Goal: Transaction & Acquisition: Download file/media

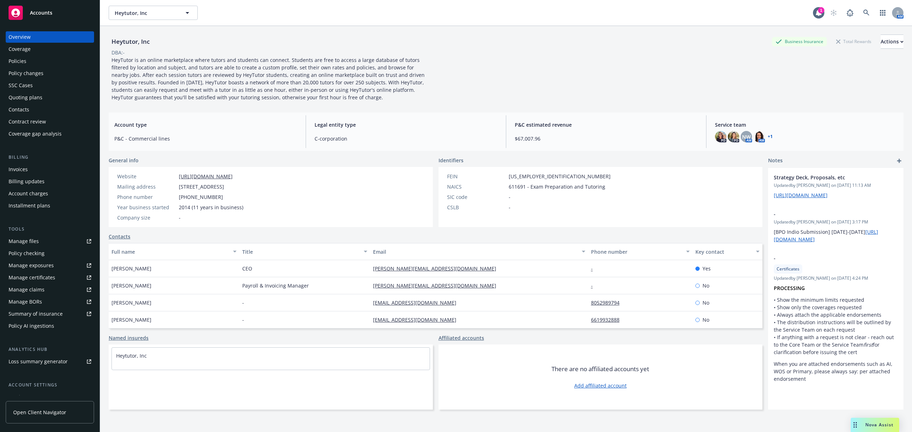
click at [23, 238] on div "Manage files" at bounding box center [24, 241] width 30 height 11
drag, startPoint x: 27, startPoint y: 96, endPoint x: 76, endPoint y: 101, distance: 49.5
click at [27, 96] on div "Quoting plans" at bounding box center [26, 97] width 34 height 11
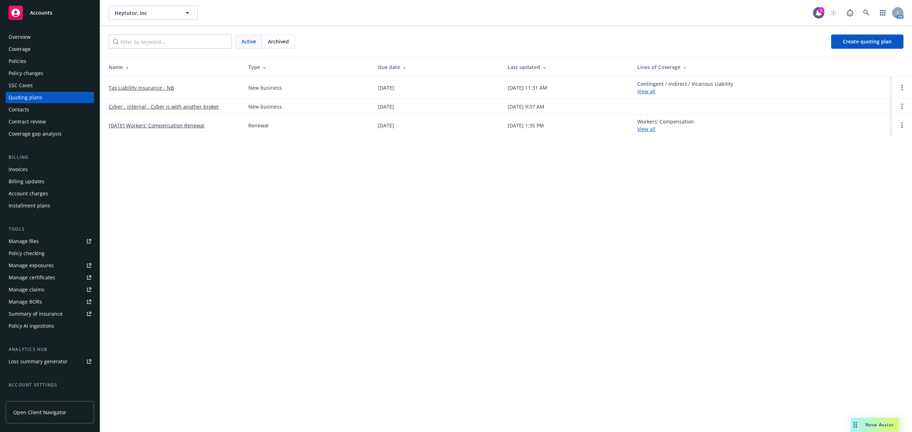
click at [190, 125] on link "12/17/25 Workers' Compensation Renewal" at bounding box center [157, 125] width 96 height 7
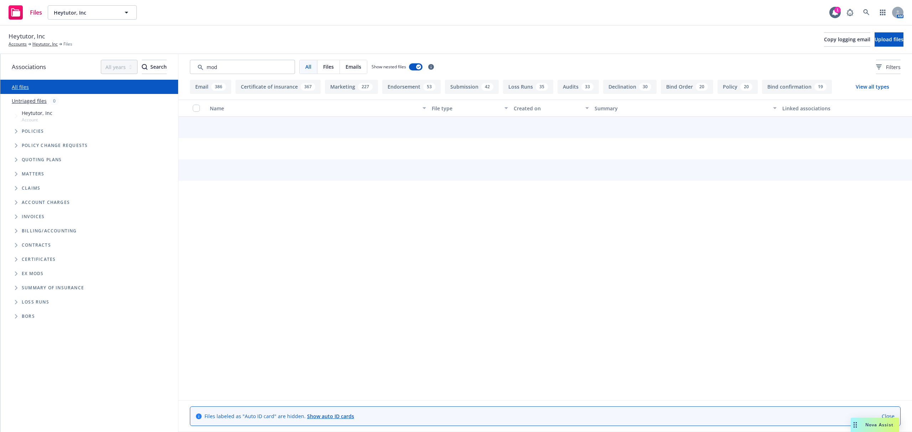
type input "mod"
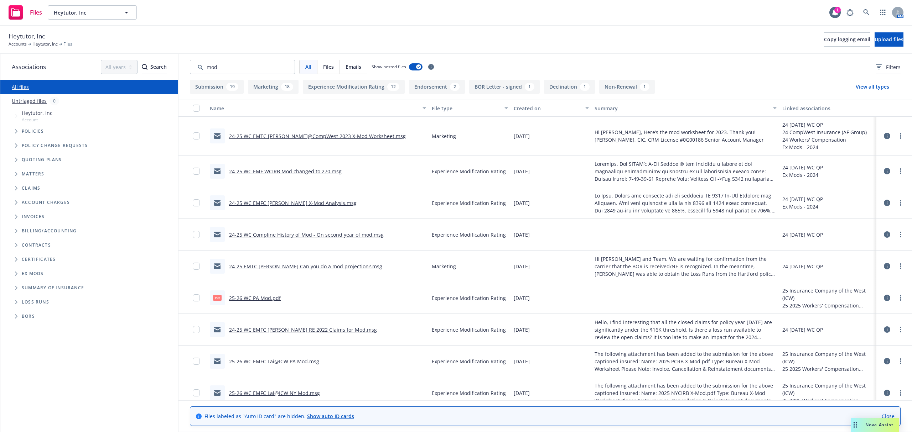
click at [516, 106] on div "Created on" at bounding box center [547, 108] width 67 height 7
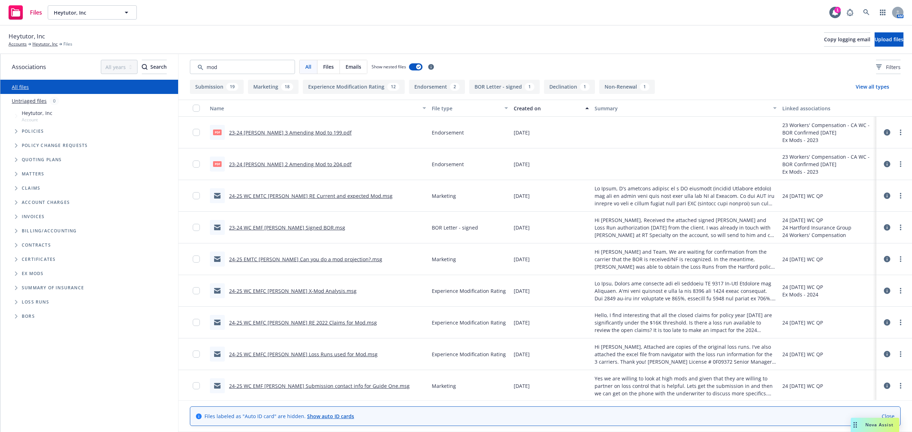
click at [516, 106] on div "Created on" at bounding box center [547, 108] width 67 height 7
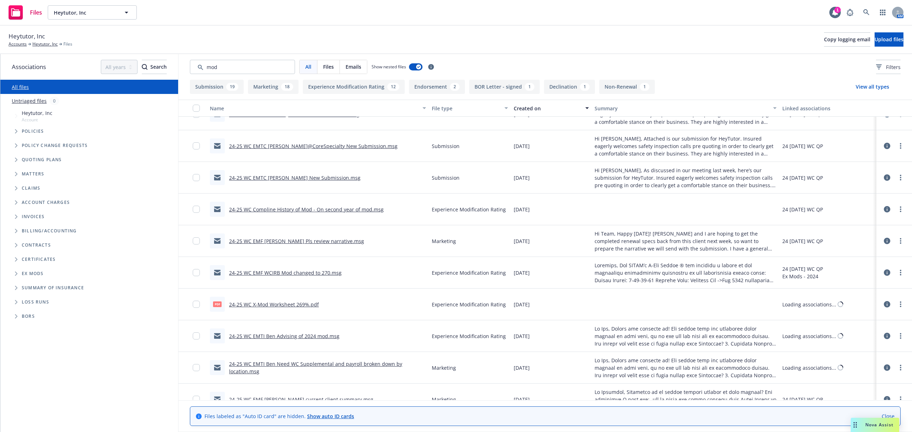
scroll to position [1092, 0]
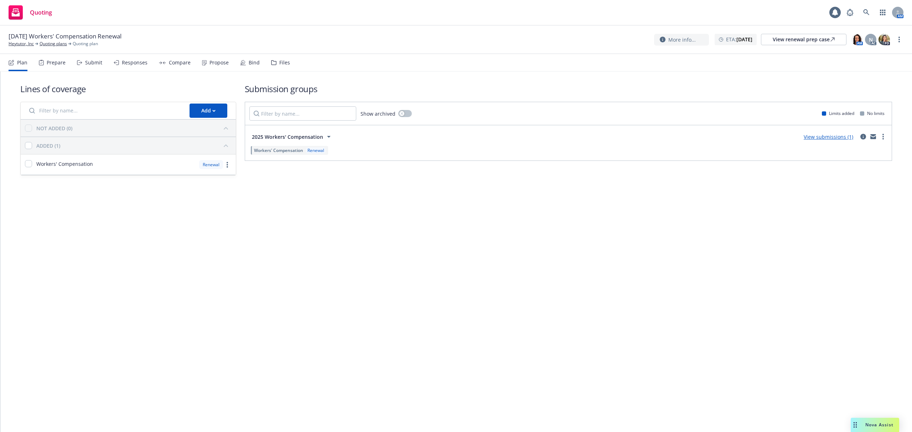
click at [282, 60] on div "Files" at bounding box center [284, 63] width 11 height 6
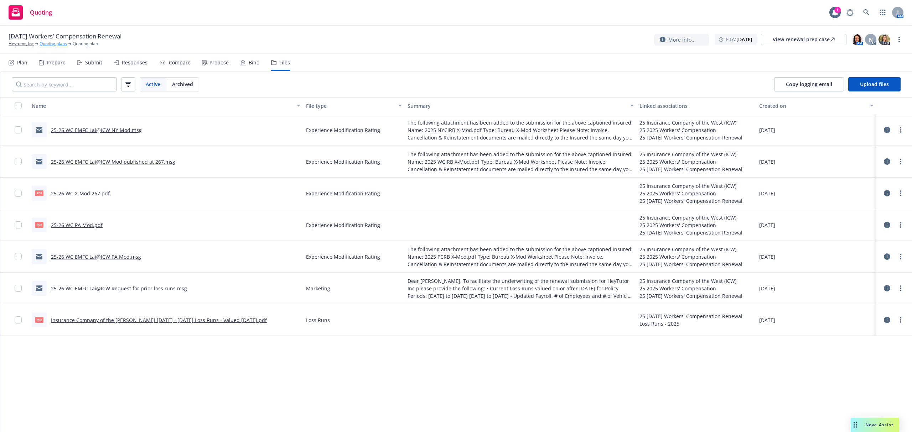
click at [47, 41] on link "Quoting plans" at bounding box center [53, 44] width 27 height 6
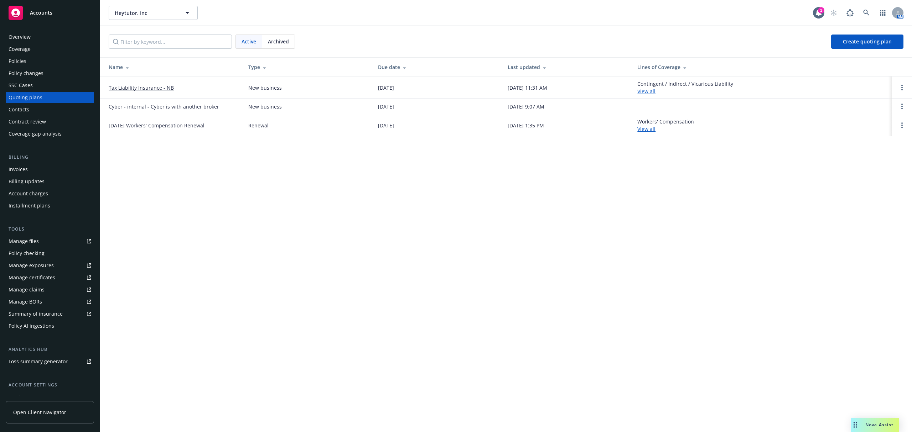
click at [21, 60] on div "Policies" at bounding box center [18, 61] width 18 height 11
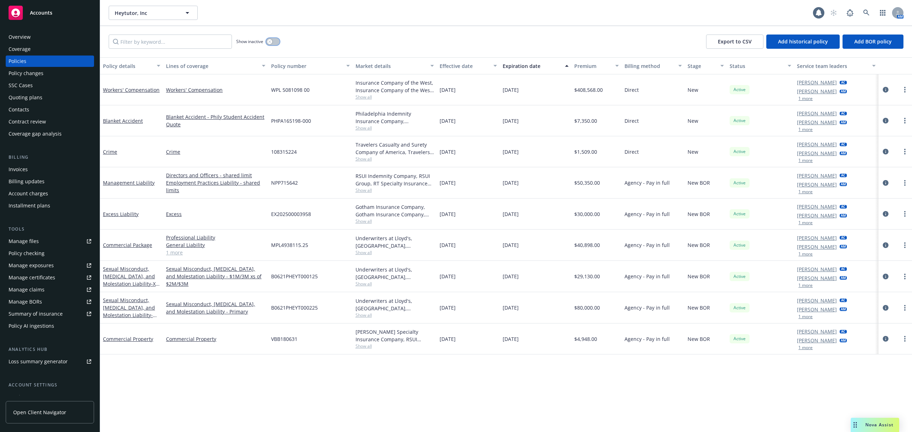
click at [273, 42] on button "button" at bounding box center [273, 41] width 14 height 7
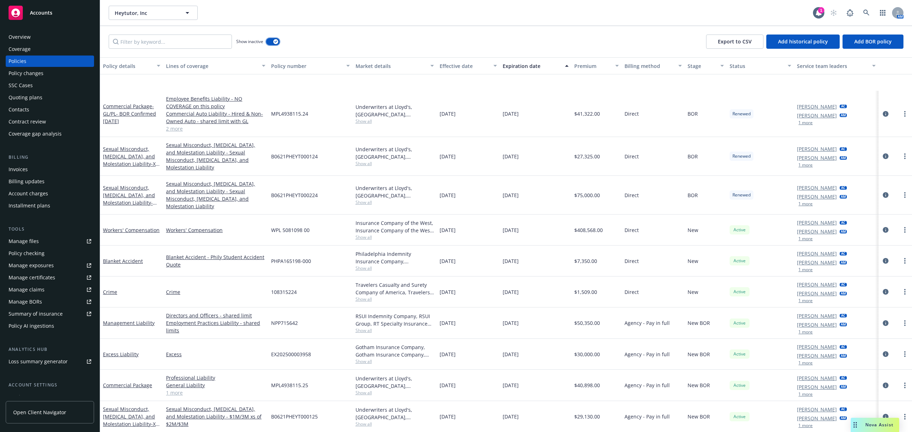
scroll to position [289, 0]
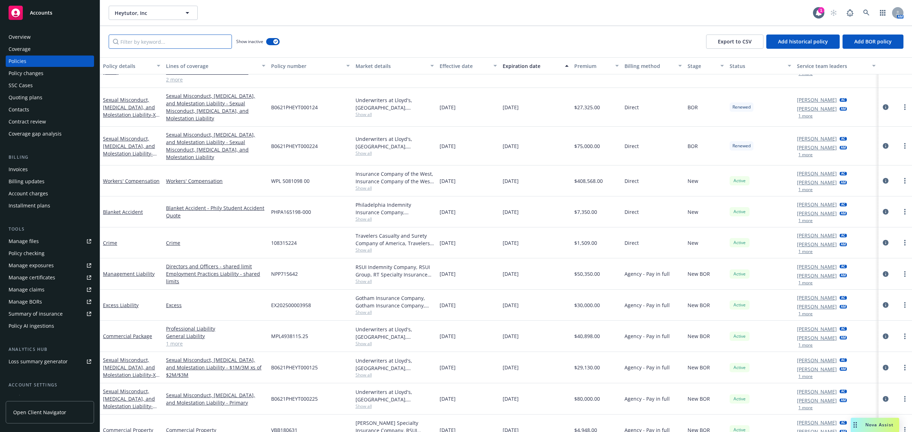
click at [178, 37] on input "Filter by keyword..." at bounding box center [170, 42] width 123 height 14
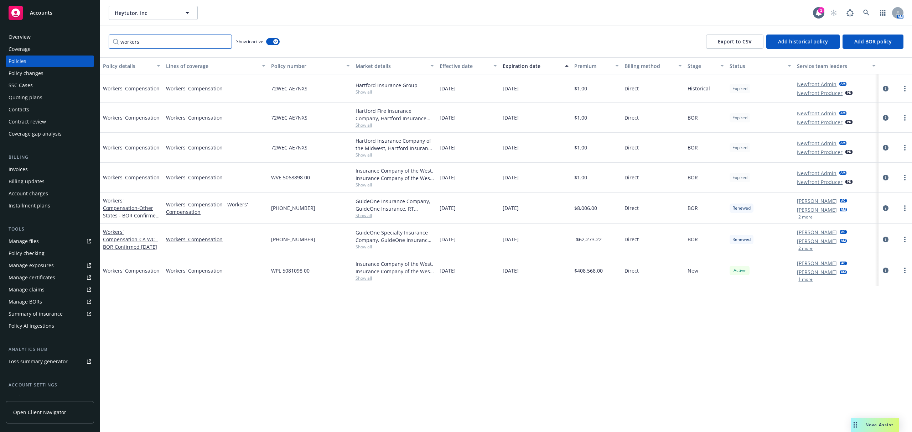
scroll to position [0, 0]
type input "workers"
click at [29, 244] on div "Manage files" at bounding box center [24, 241] width 30 height 11
click at [35, 96] on div "Quoting plans" at bounding box center [26, 97] width 34 height 11
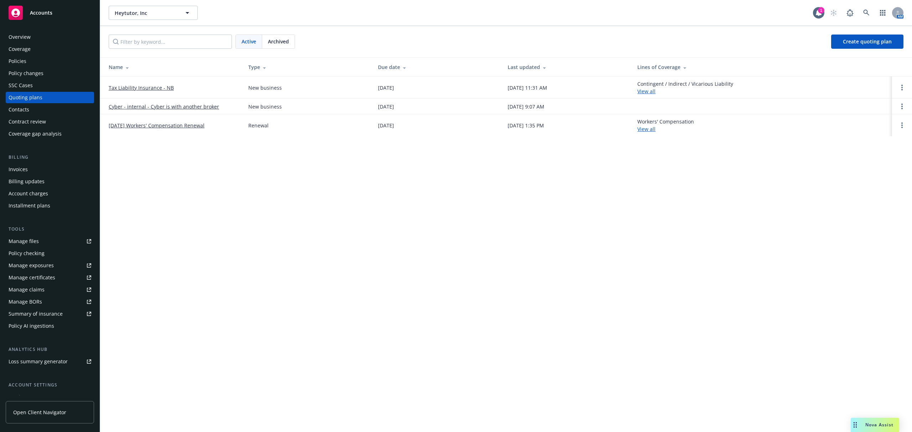
click at [134, 120] on td "12/17/25 Workers' Compensation Renewal" at bounding box center [171, 125] width 142 height 22
click at [134, 123] on link "12/17/25 Workers' Compensation Renewal" at bounding box center [157, 125] width 96 height 7
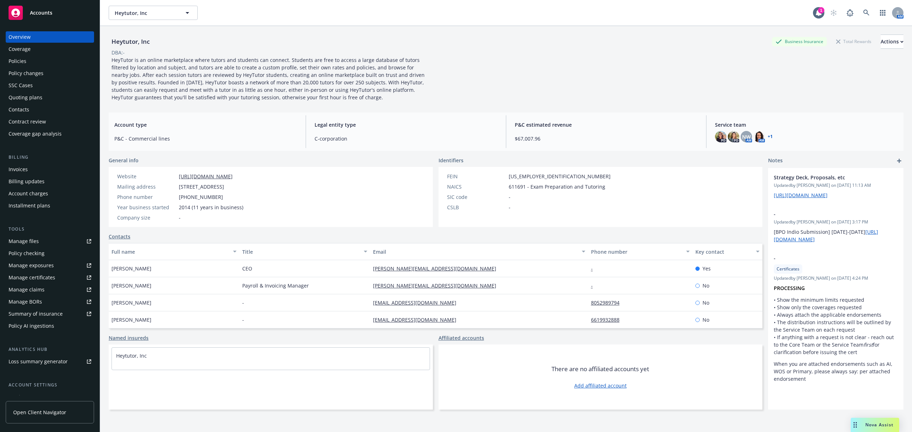
click at [20, 61] on div "Policies" at bounding box center [18, 61] width 18 height 11
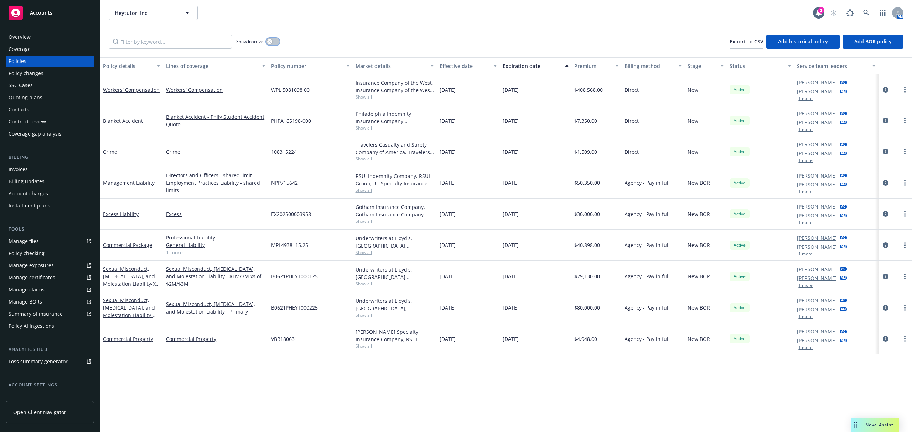
click at [275, 41] on button "button" at bounding box center [273, 41] width 14 height 7
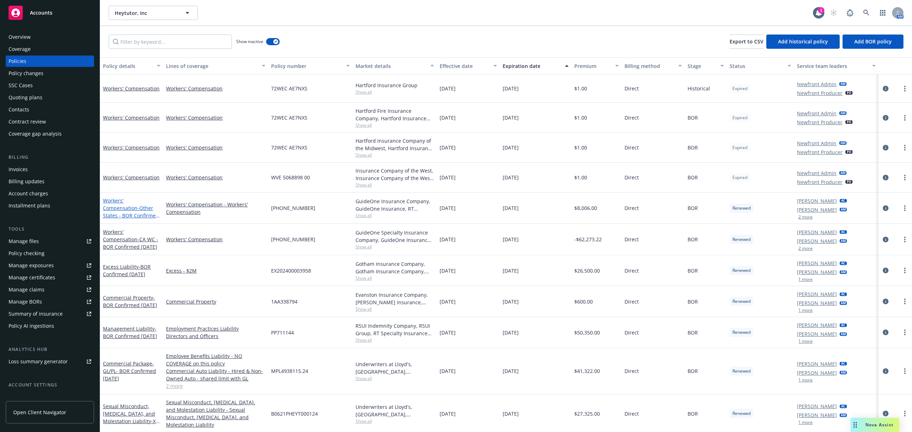
click at [123, 206] on span "- Other States - BOR Confirmed [DATE]" at bounding box center [131, 216] width 57 height 22
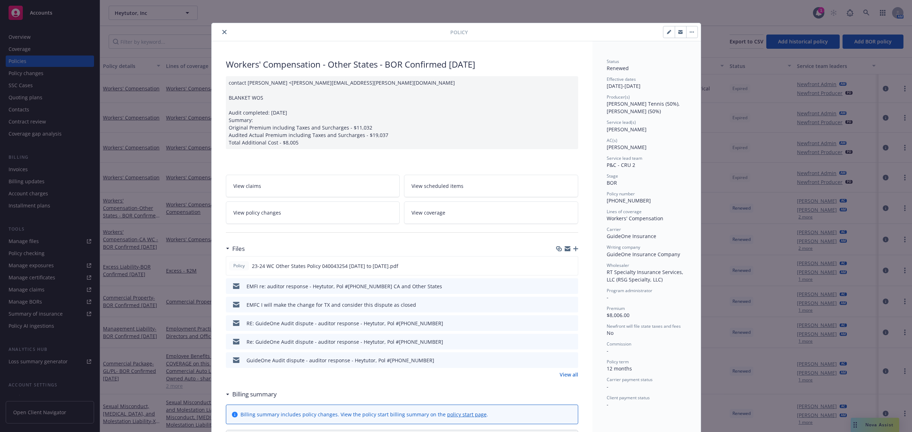
click at [561, 376] on link "View all" at bounding box center [568, 374] width 19 height 7
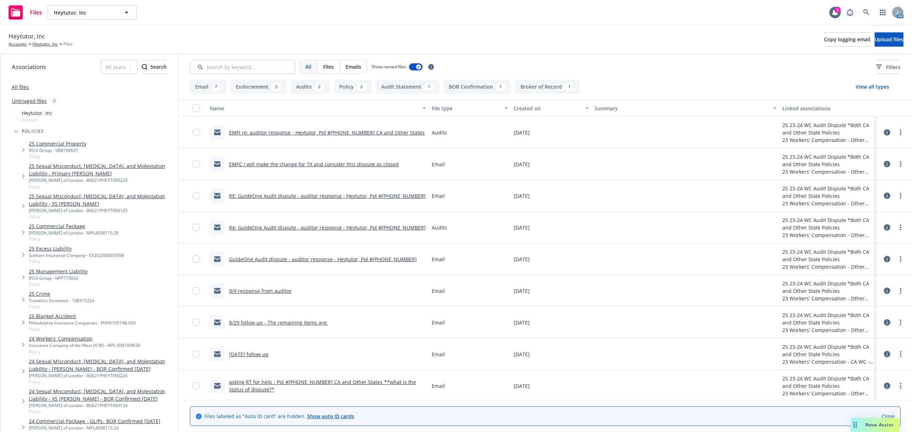
click at [286, 324] on link "8/29 follow up - The remaining items are:" at bounding box center [278, 322] width 99 height 7
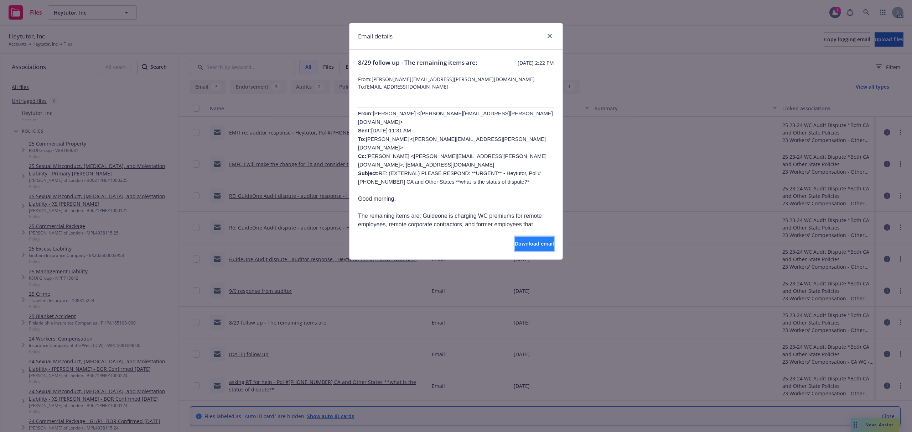
click at [519, 242] on span "Download email" at bounding box center [534, 243] width 39 height 7
click at [547, 33] on link "close" at bounding box center [549, 36] width 9 height 9
